Goal: Task Accomplishment & Management: Use online tool/utility

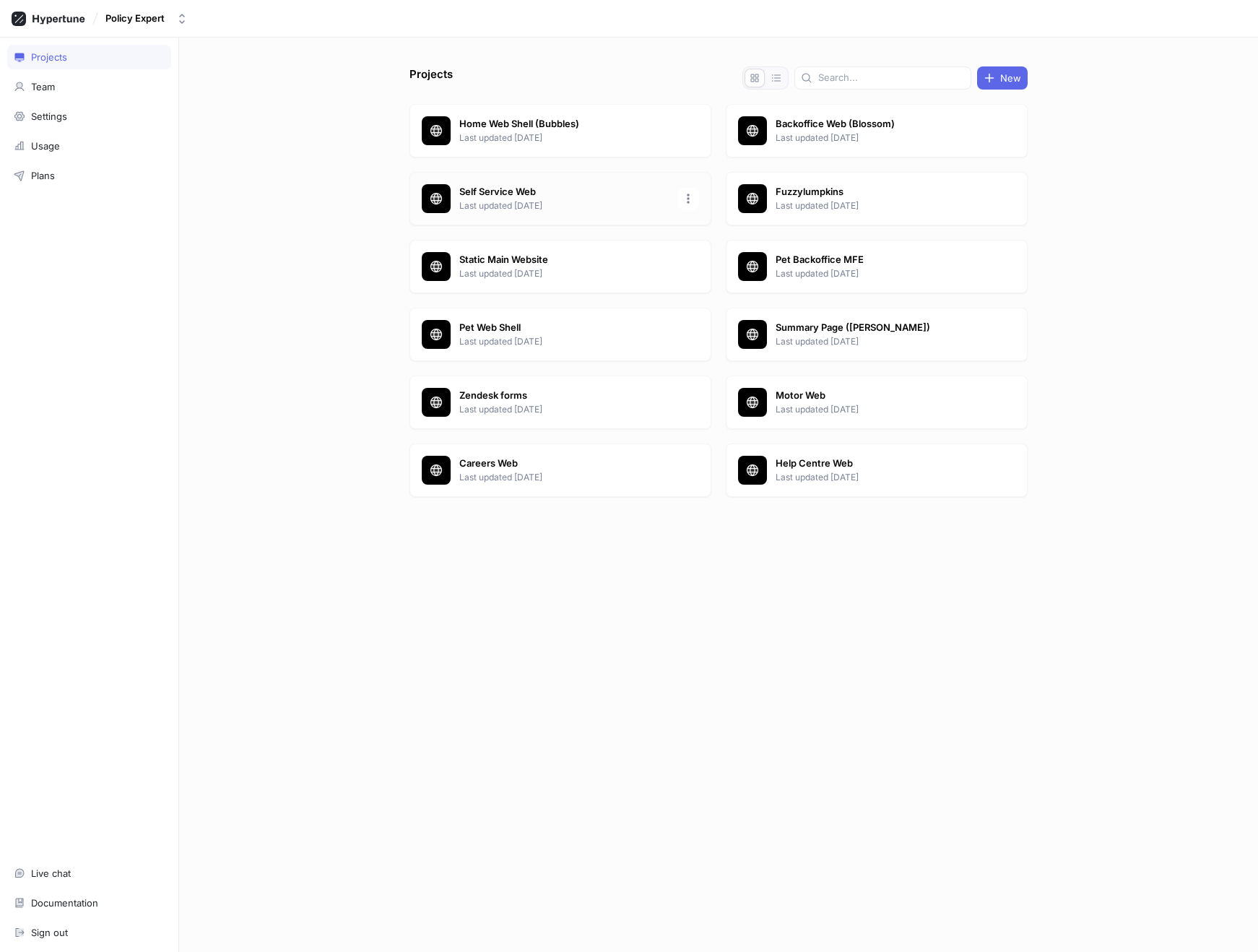
click at [515, 197] on p "Self Service Web" at bounding box center [564, 192] width 209 height 14
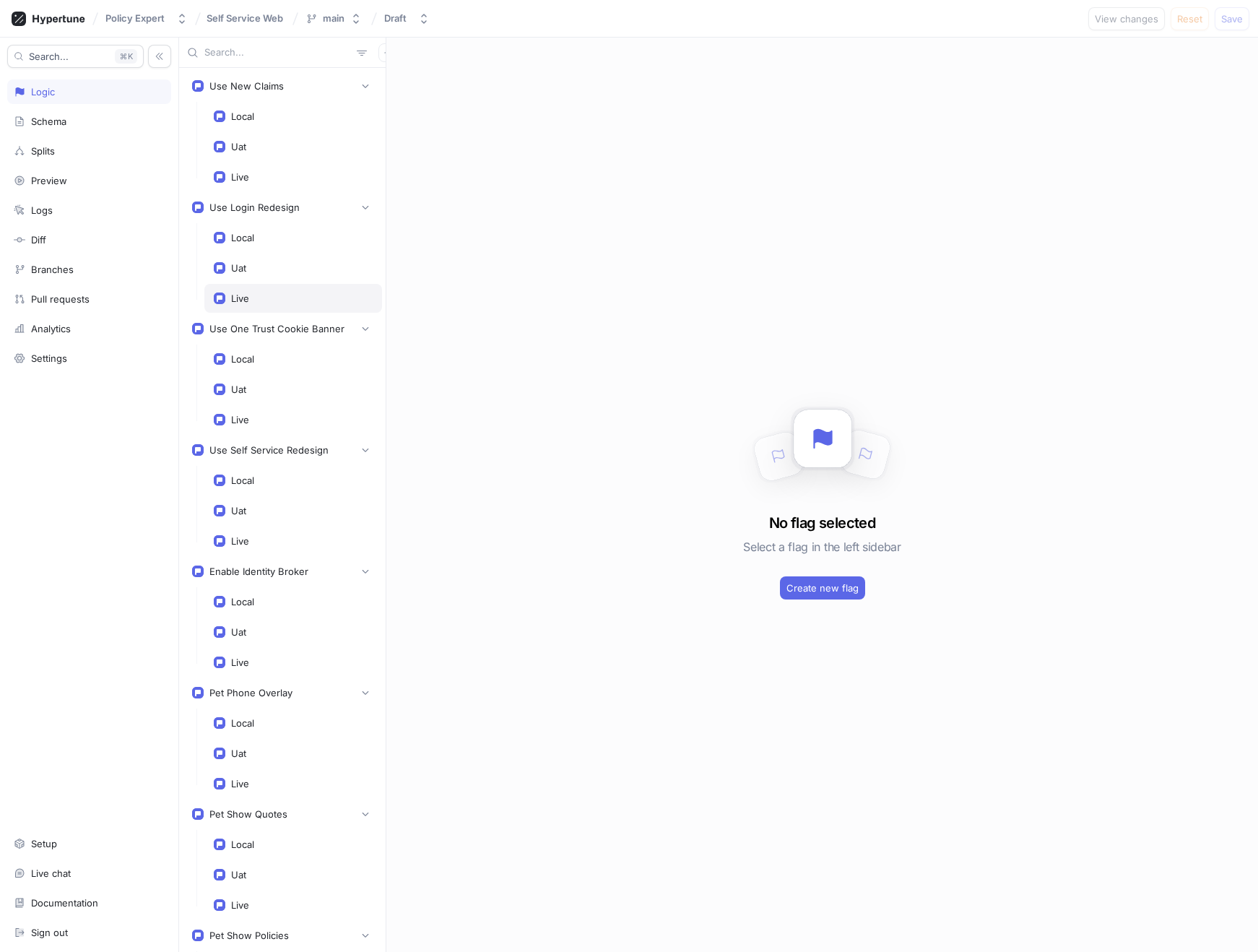
click at [243, 292] on div "Live" at bounding box center [240, 298] width 18 height 12
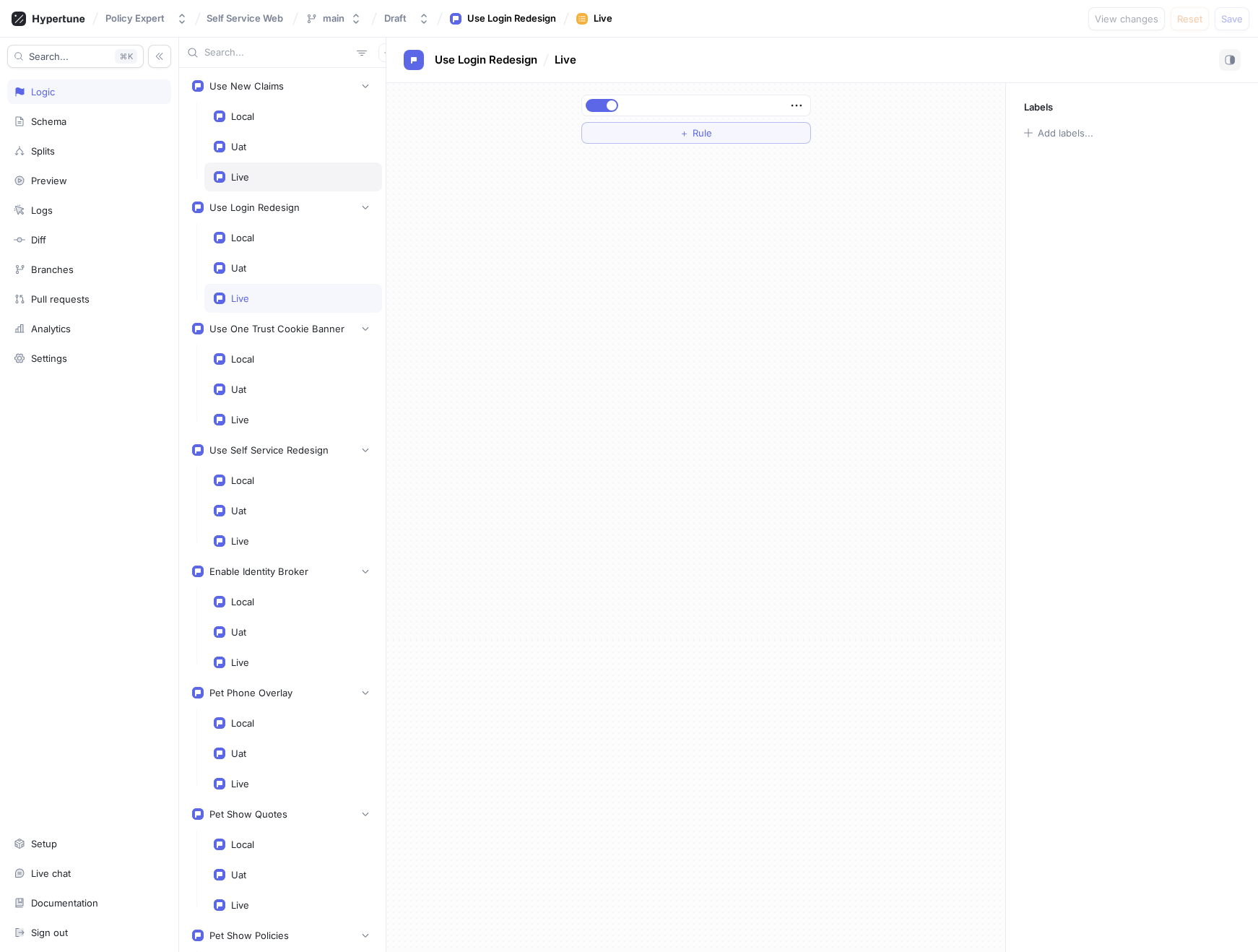
click at [265, 184] on div "Live" at bounding box center [292, 177] width 178 height 29
click at [604, 397] on div "＋ Rule" at bounding box center [696, 517] width 619 height 869
click at [655, 208] on div "＋ Rule" at bounding box center [696, 517] width 619 height 869
click at [671, 266] on div "＋ Rule" at bounding box center [696, 517] width 619 height 869
click at [601, 103] on button "button" at bounding box center [602, 106] width 32 height 13
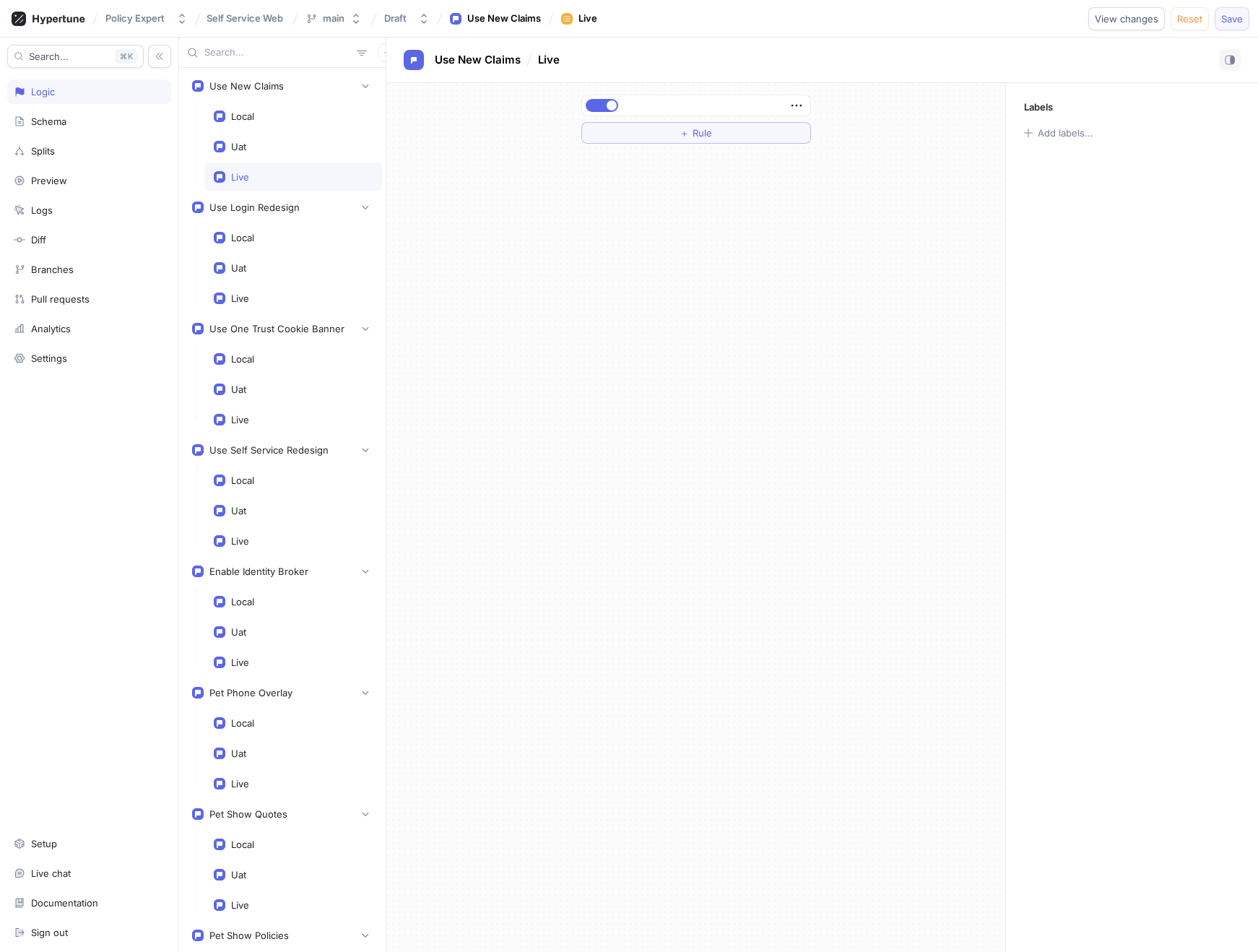
click at [1237, 18] on span "Save" at bounding box center [1232, 19] width 22 height 9
click at [221, 19] on span "Self Service Web" at bounding box center [245, 17] width 77 height 10
click at [151, 15] on div "Policy Expert" at bounding box center [135, 19] width 60 height 13
click at [149, 100] on span "Policy Expert" at bounding box center [190, 99] width 122 height 13
click at [61, 17] on icon at bounding box center [59, 19] width 52 height 9
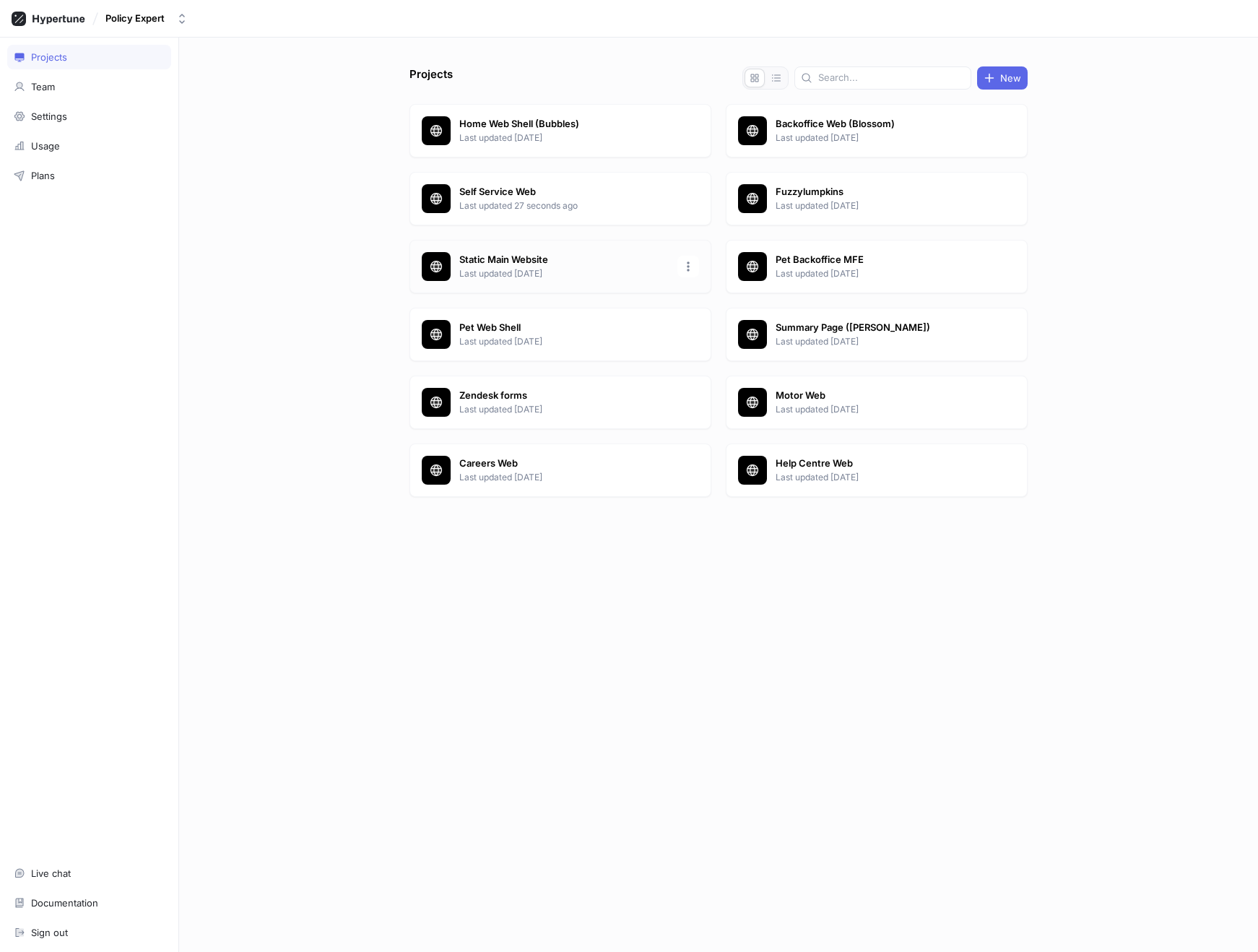
click at [524, 262] on p "Static Main Website" at bounding box center [564, 260] width 209 height 14
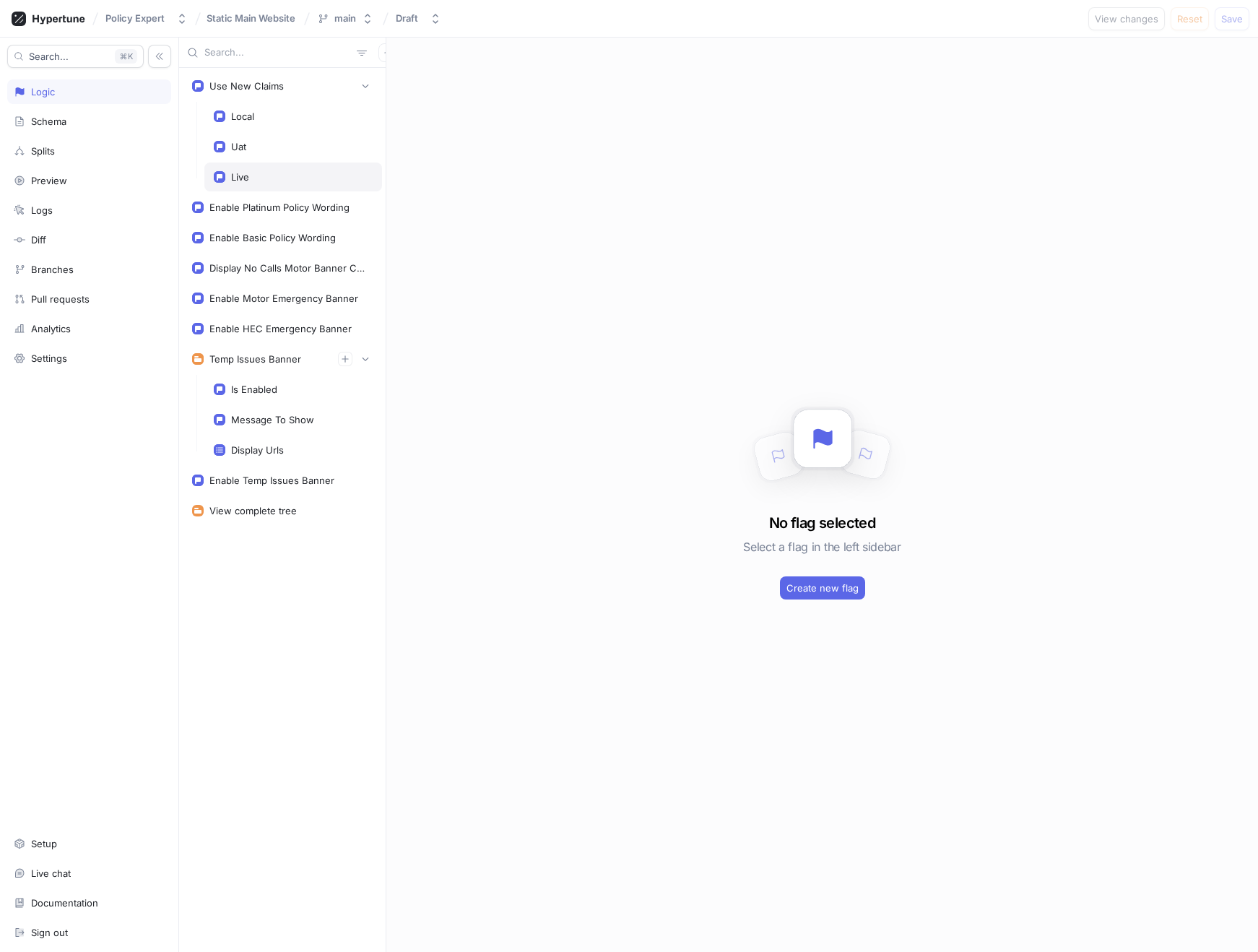
click at [269, 171] on div "Live" at bounding box center [293, 177] width 159 height 12
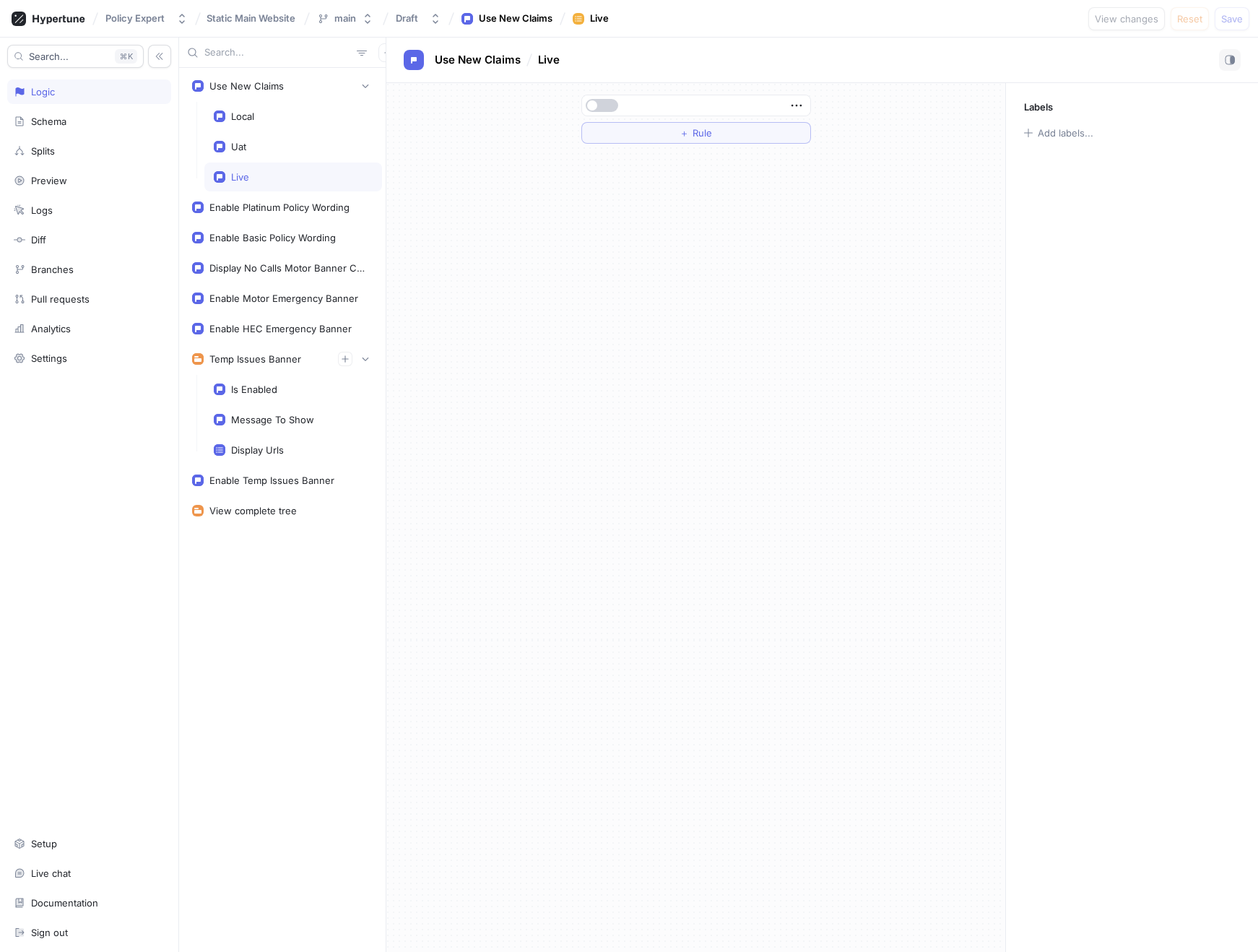
click at [606, 103] on button "button" at bounding box center [602, 106] width 32 height 13
click at [1228, 20] on span "Save" at bounding box center [1232, 19] width 22 height 9
click at [562, 492] on div "＋ Rule" at bounding box center [696, 517] width 619 height 869
click at [604, 105] on button "button" at bounding box center [602, 106] width 32 height 13
click at [1237, 18] on span "Save" at bounding box center [1232, 19] width 22 height 9
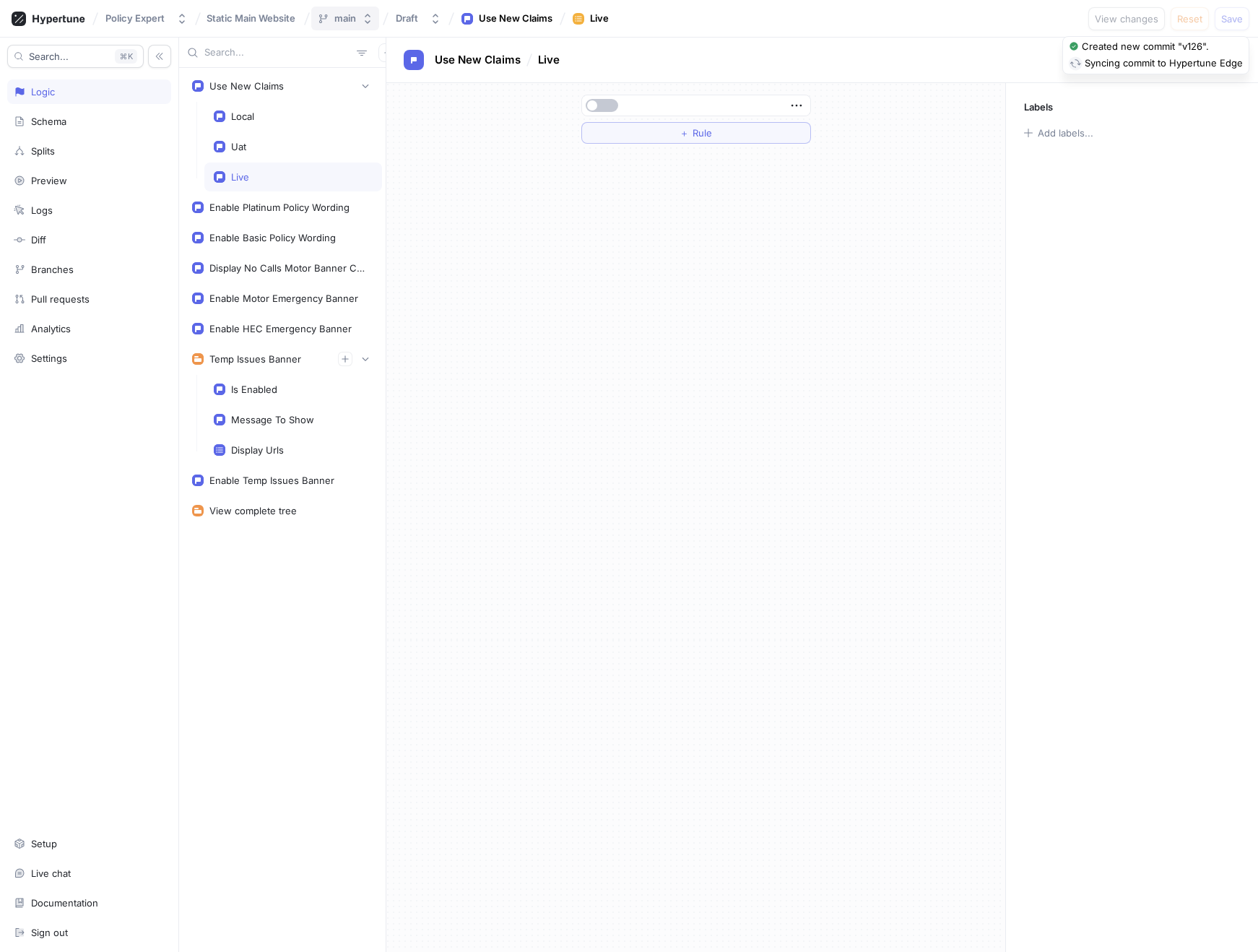
click at [341, 22] on div "main" at bounding box center [345, 19] width 22 height 13
click at [255, 13] on span "Static Main Website" at bounding box center [251, 17] width 88 height 10
click at [830, 340] on div "＋ Rule" at bounding box center [696, 517] width 619 height 869
click at [60, 20] on icon at bounding box center [59, 19] width 52 height 9
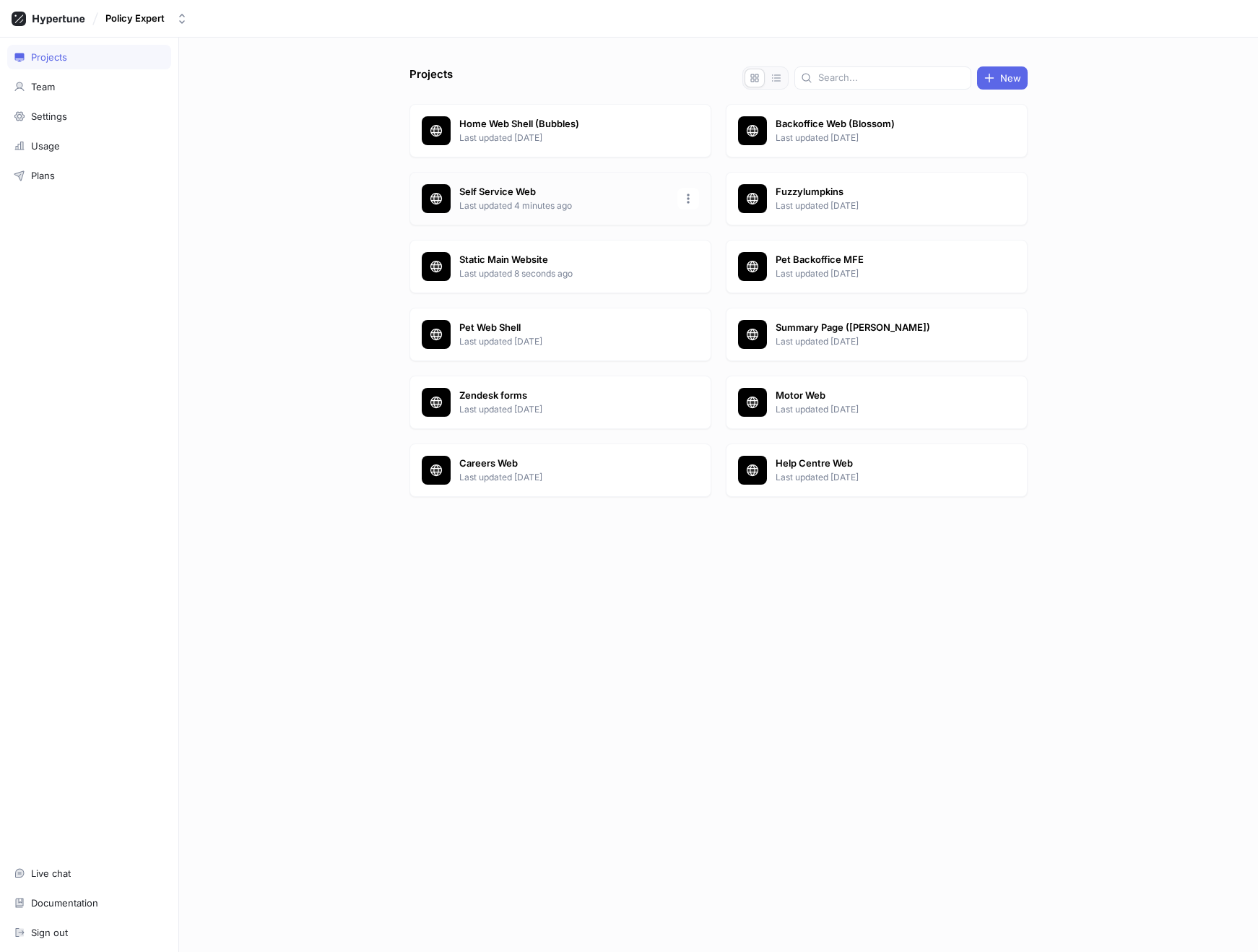
click at [512, 190] on p "Self Service Web" at bounding box center [564, 192] width 209 height 14
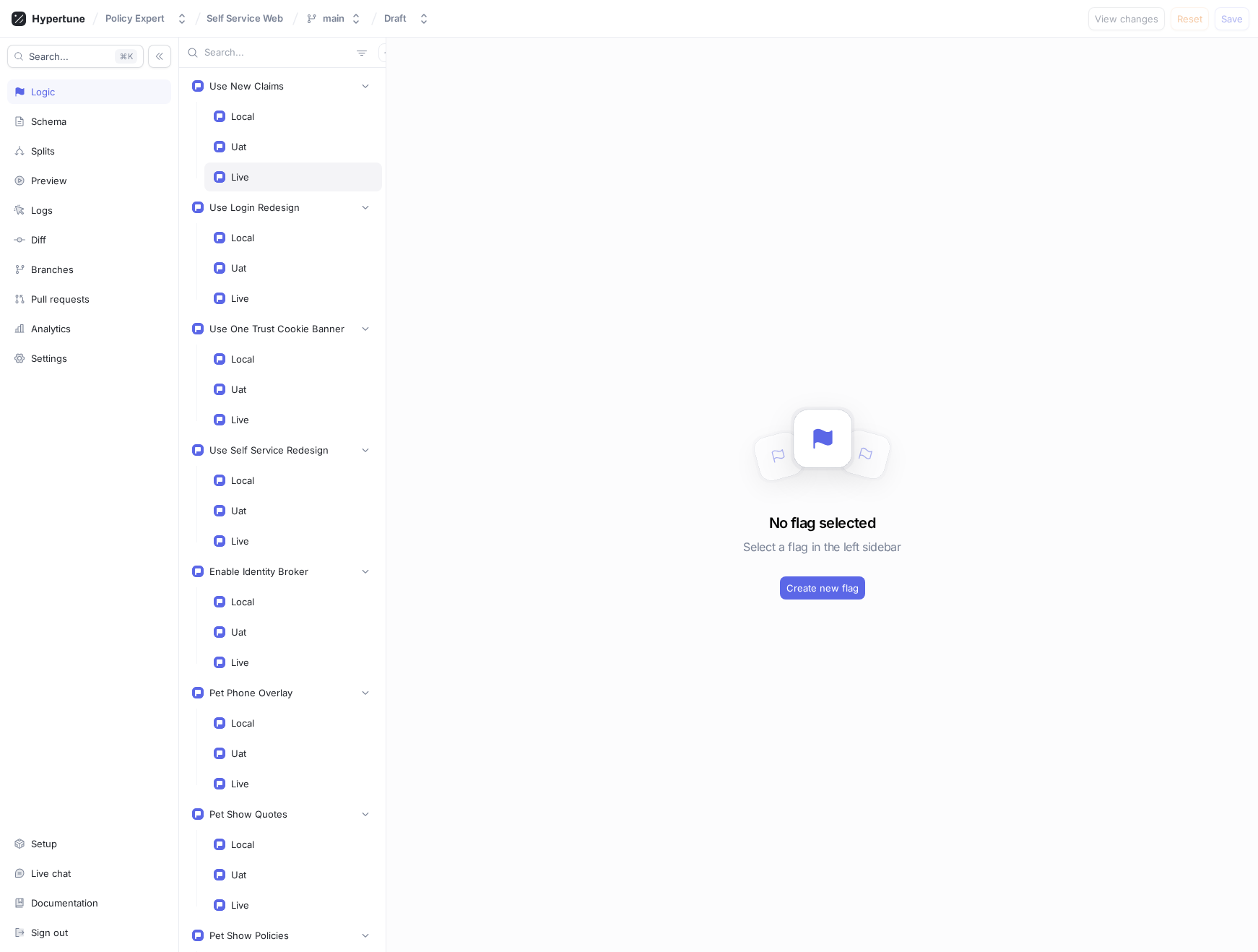
click at [253, 172] on div "Live" at bounding box center [293, 177] width 159 height 12
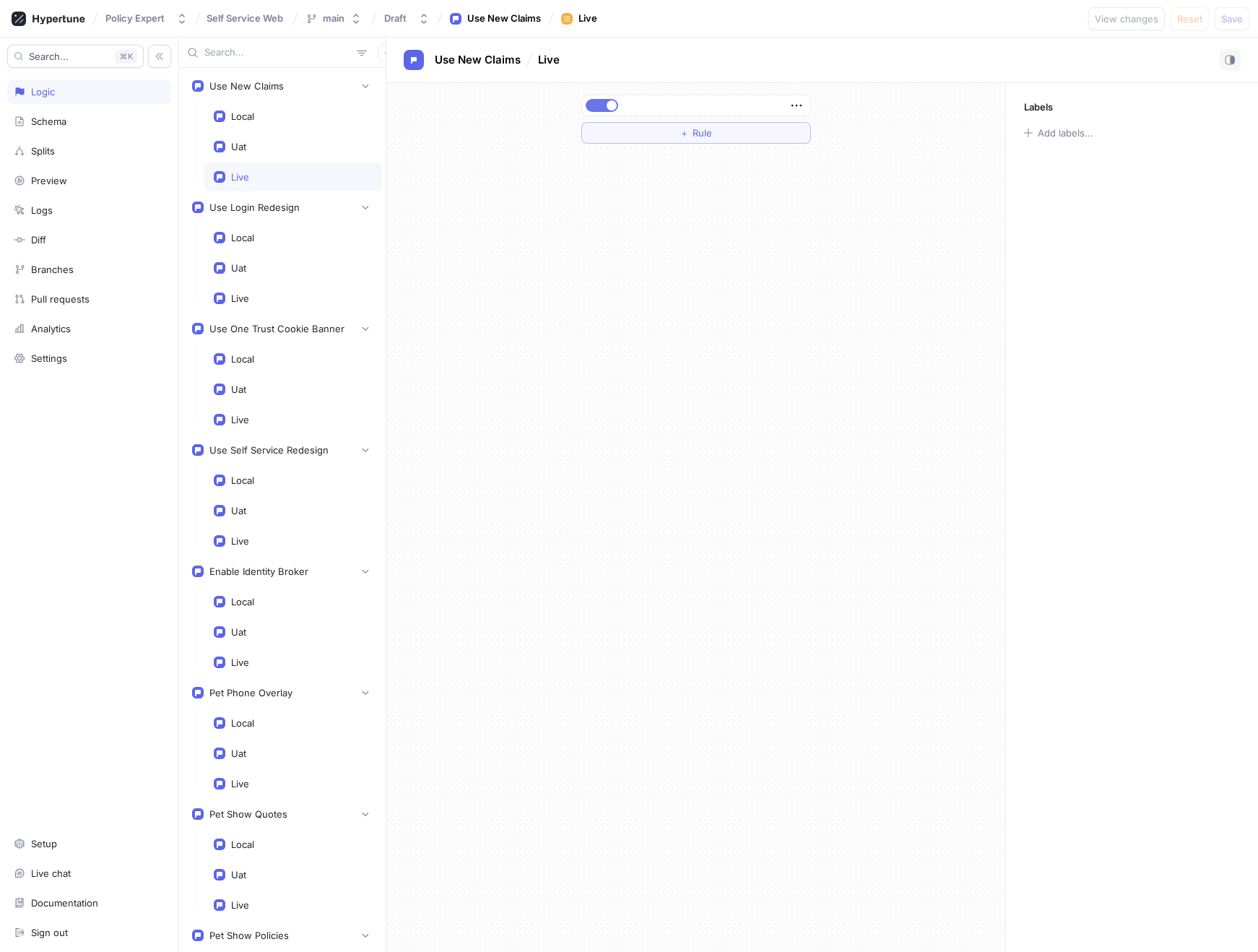
click at [603, 104] on button "button" at bounding box center [602, 106] width 32 height 13
click at [701, 319] on div "＋ Rule" at bounding box center [696, 517] width 619 height 869
click at [1235, 17] on span "Save" at bounding box center [1232, 19] width 22 height 9
click at [600, 98] on div at bounding box center [696, 106] width 228 height 20
click at [606, 103] on button "button" at bounding box center [602, 106] width 32 height 13
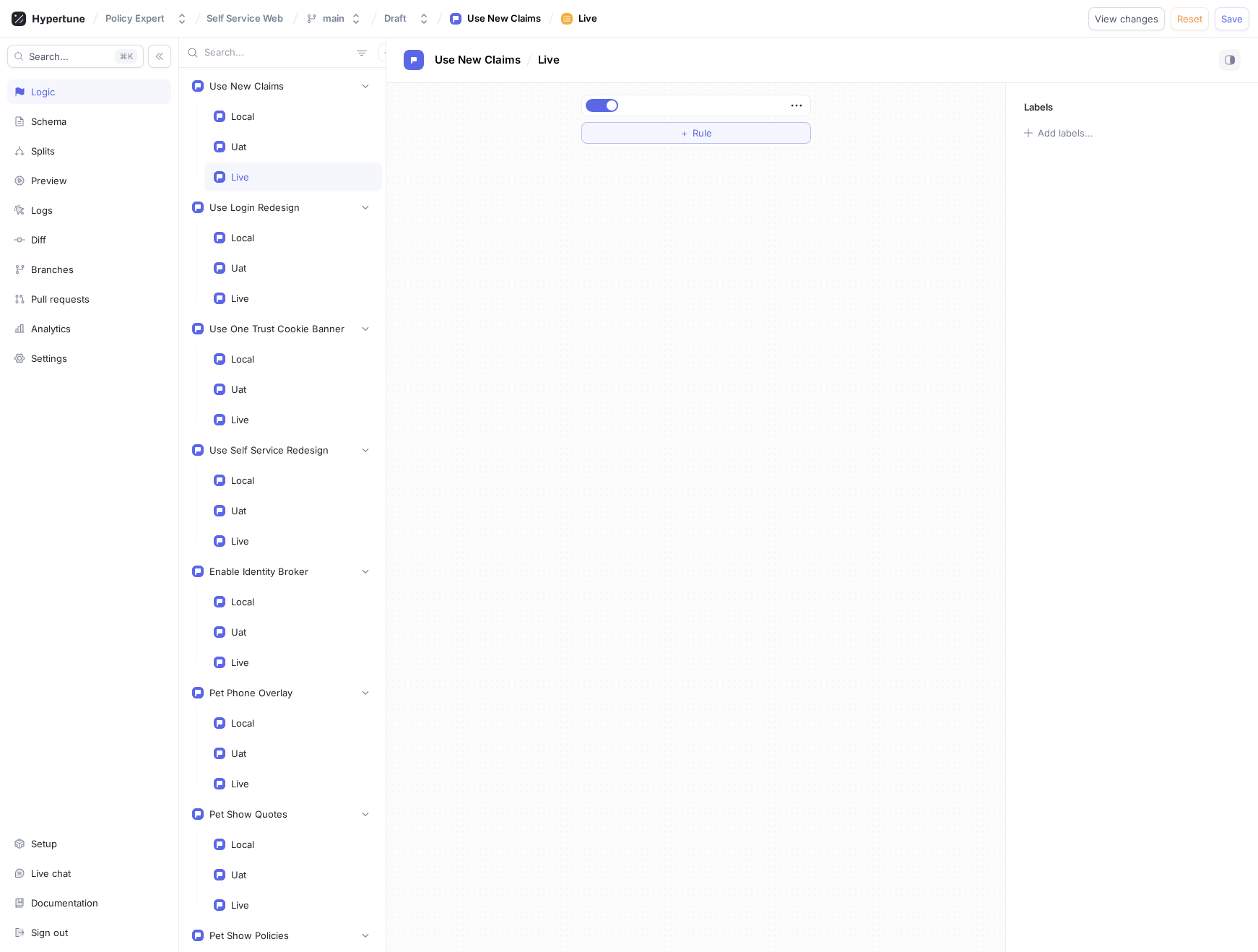
click at [708, 433] on div "＋ Rule" at bounding box center [696, 517] width 619 height 869
click at [946, 68] on div "Use New Claims Live" at bounding box center [821, 60] width 837 height 22
click at [1234, 19] on span "Save" at bounding box center [1232, 19] width 22 height 9
click at [143, 20] on div "Policy Expert" at bounding box center [135, 19] width 60 height 13
click at [56, 16] on icon at bounding box center [59, 19] width 52 height 9
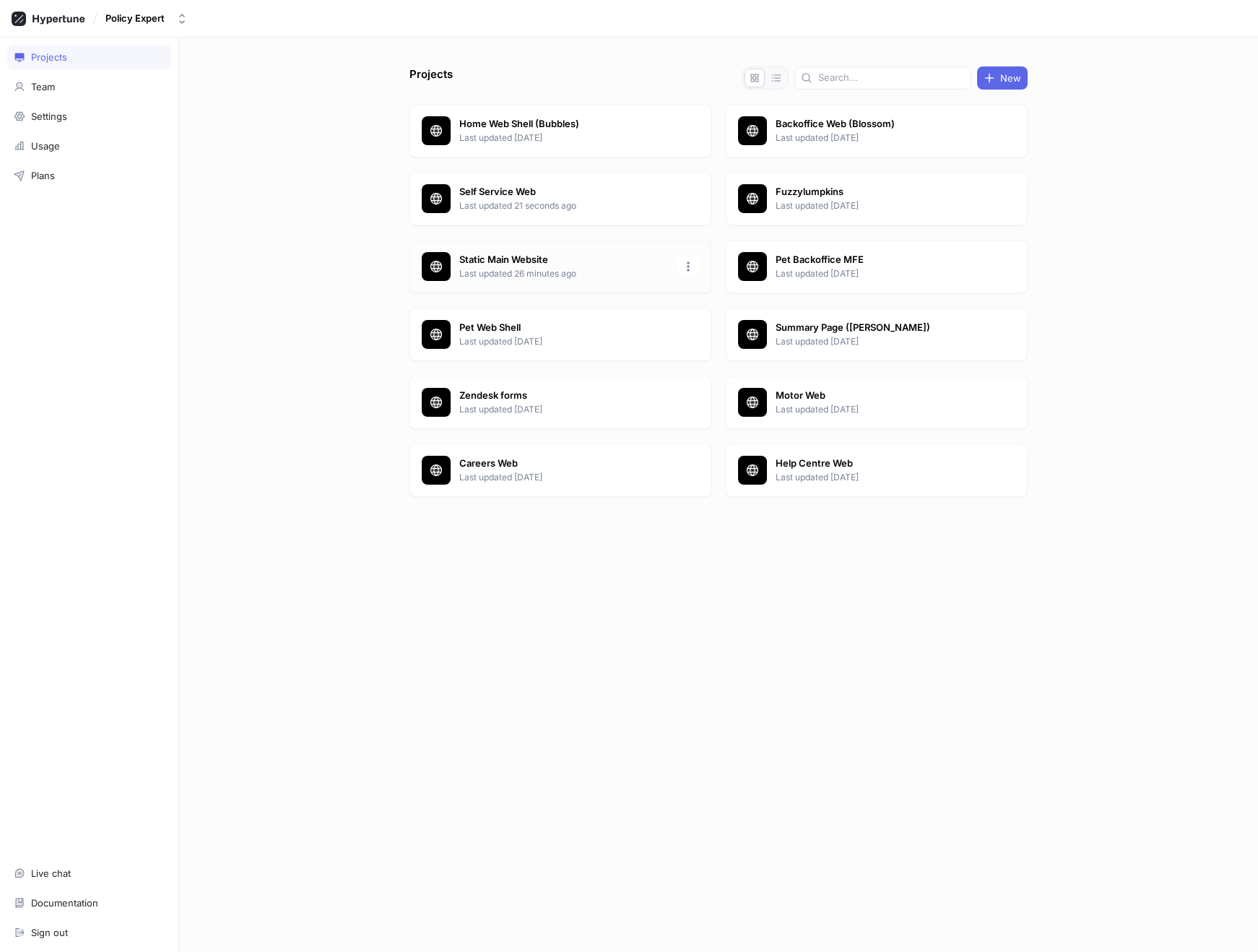
click at [521, 262] on p "Static Main Website" at bounding box center [564, 260] width 209 height 14
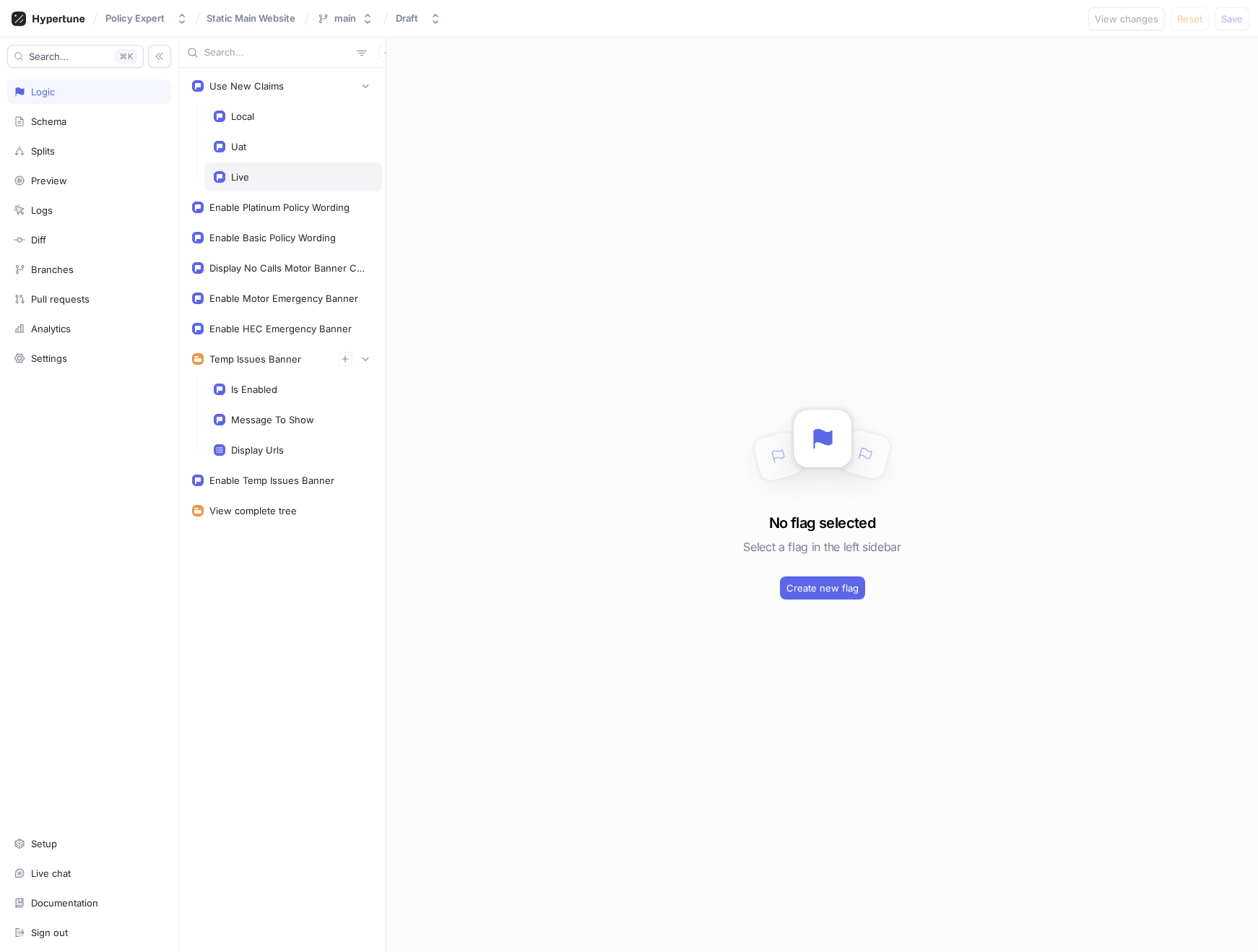
click at [275, 175] on div "Live" at bounding box center [293, 177] width 159 height 12
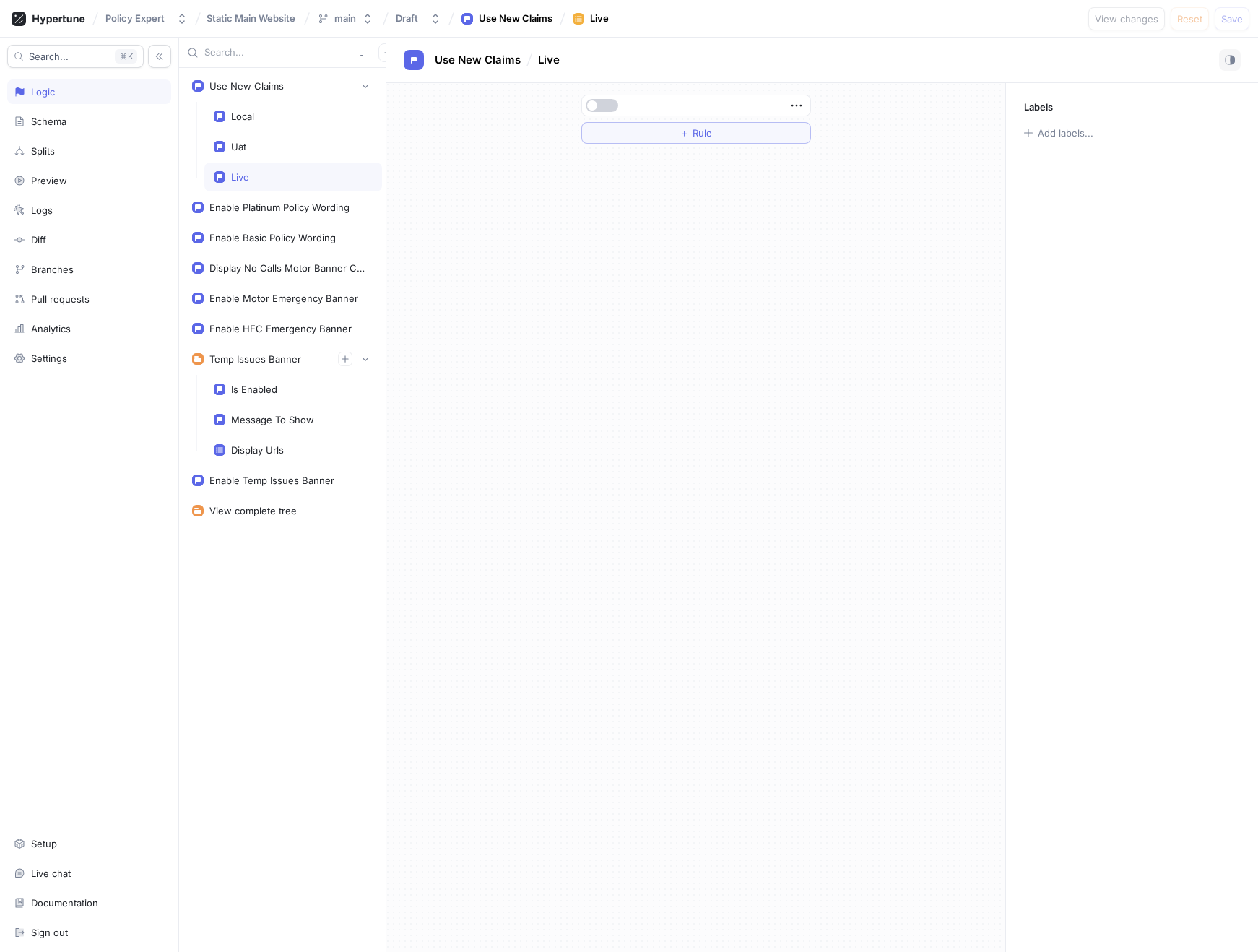
click at [601, 103] on button "button" at bounding box center [602, 106] width 32 height 13
click at [1237, 19] on span "Save" at bounding box center [1232, 19] width 22 height 9
